Goal: Use online tool/utility: Utilize a website feature to perform a specific function

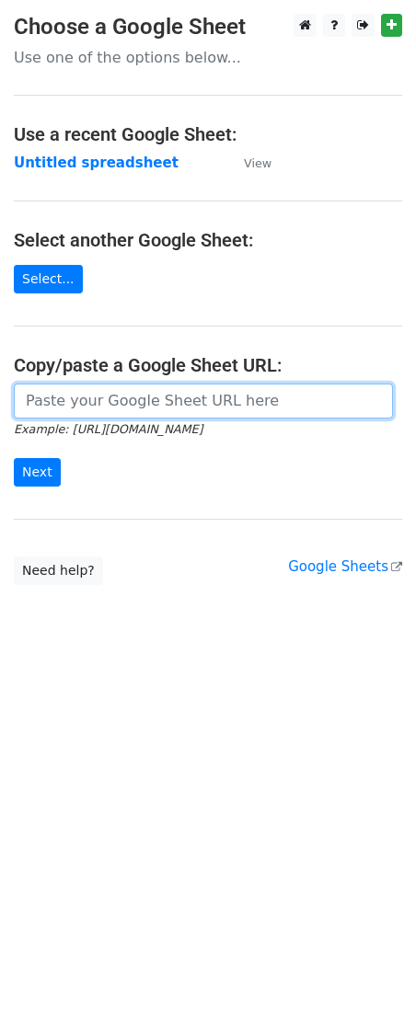
click at [79, 394] on input "url" at bounding box center [203, 400] width 379 height 35
paste input "[URL][DOMAIN_NAME]"
type input "[URL][DOMAIN_NAME]"
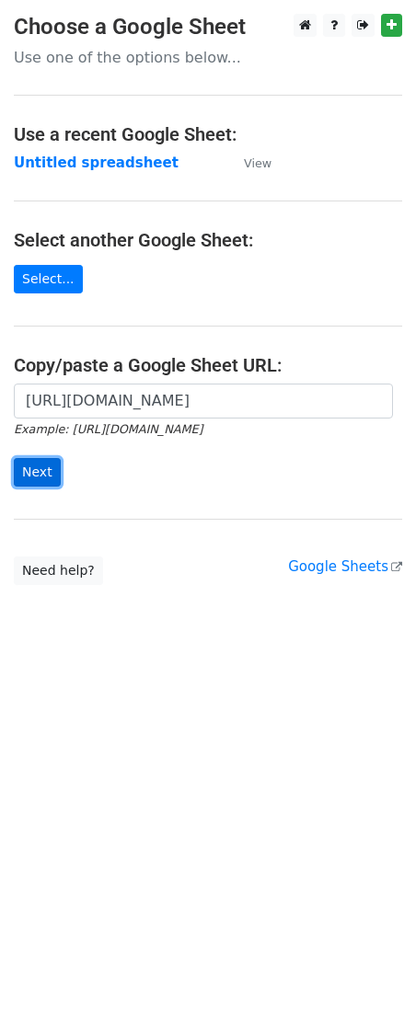
click at [32, 474] on input "Next" at bounding box center [37, 472] width 47 height 29
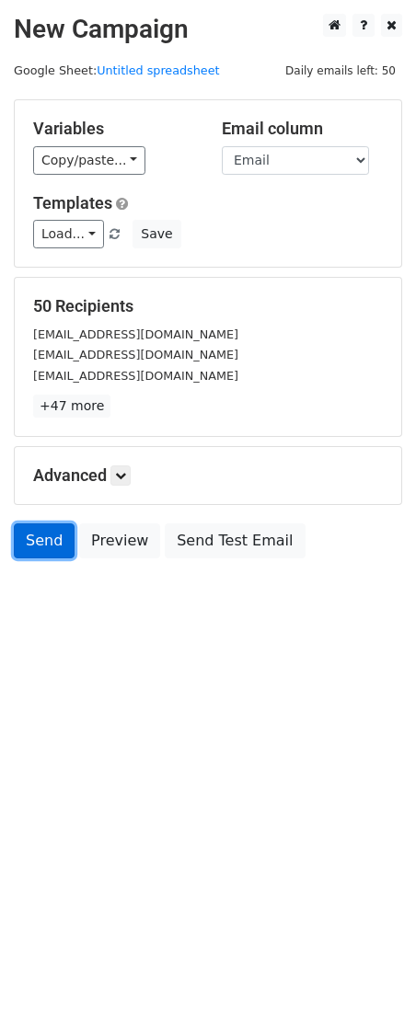
click at [37, 554] on link "Send" at bounding box center [44, 540] width 61 height 35
